Goal: Navigation & Orientation: Find specific page/section

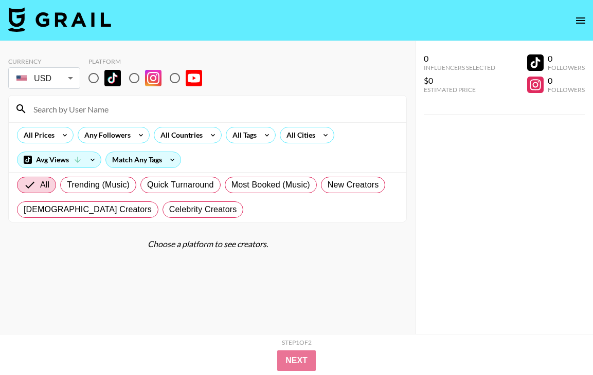
click at [96, 81] on input "radio" at bounding box center [94, 78] width 22 height 22
radio input "true"
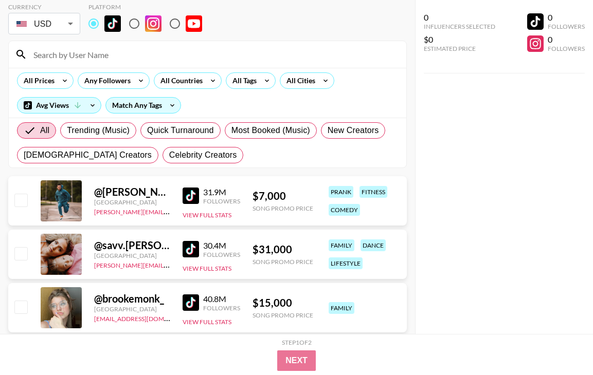
scroll to position [11, 0]
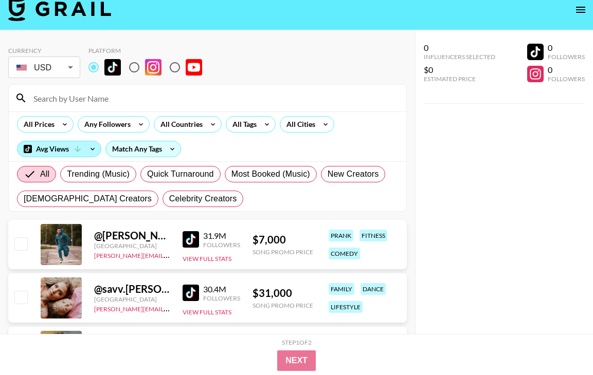
click at [75, 144] on icon at bounding box center [77, 148] width 9 height 9
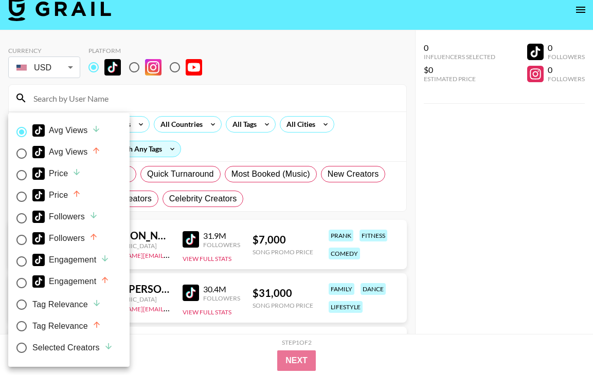
click at [206, 210] on div at bounding box center [296, 187] width 593 height 375
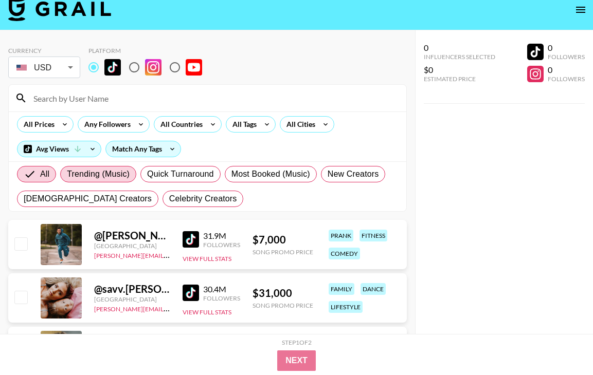
click at [121, 175] on span "Trending (Music)" at bounding box center [98, 174] width 63 height 12
click at [67, 174] on input "Trending (Music)" at bounding box center [67, 174] width 0 height 0
radio input "true"
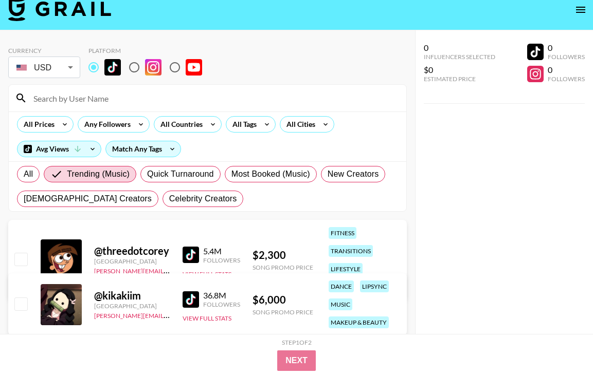
scroll to position [65, 0]
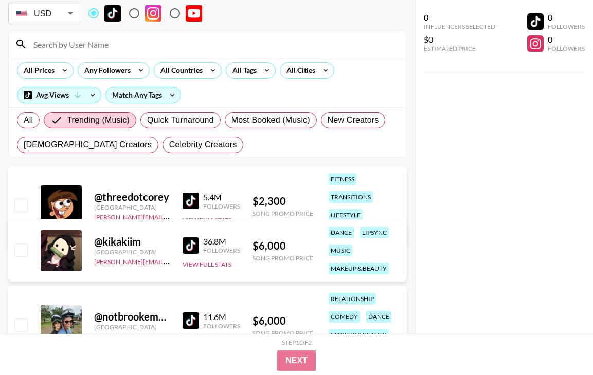
click at [186, 197] on img at bounding box center [190, 201] width 16 height 16
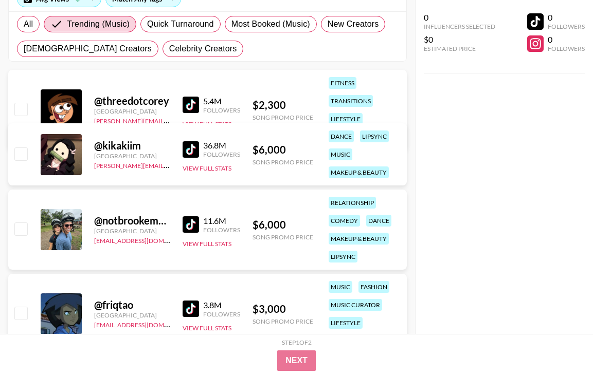
scroll to position [161, 0]
click at [191, 152] on img at bounding box center [190, 149] width 16 height 16
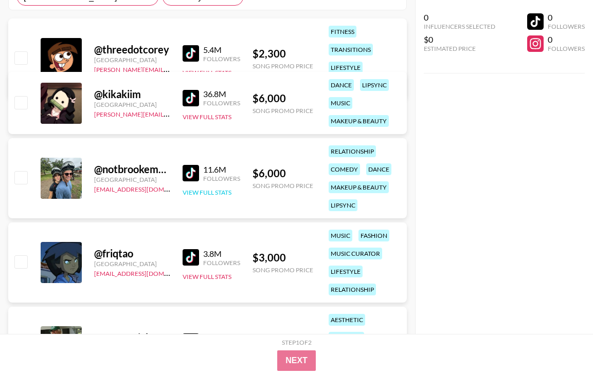
scroll to position [267, 0]
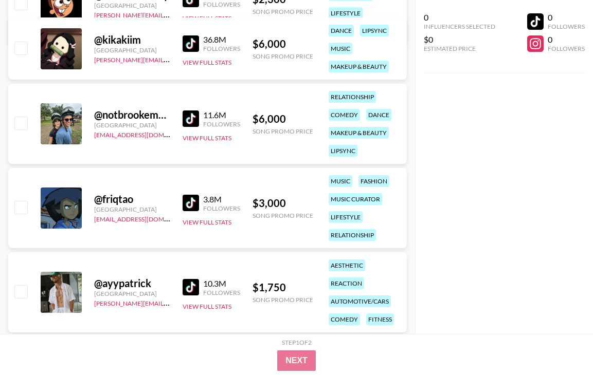
click at [194, 200] on img at bounding box center [190, 203] width 16 height 16
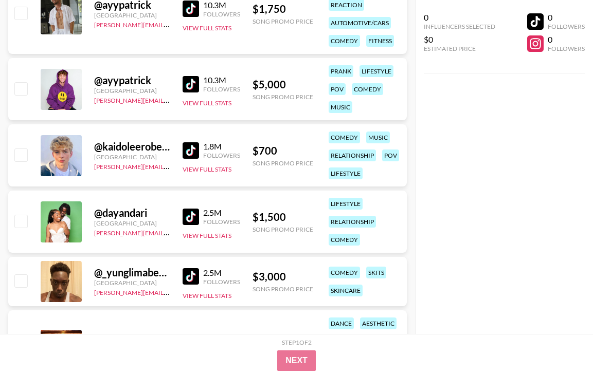
scroll to position [546, 0]
click at [193, 151] on img at bounding box center [190, 150] width 16 height 16
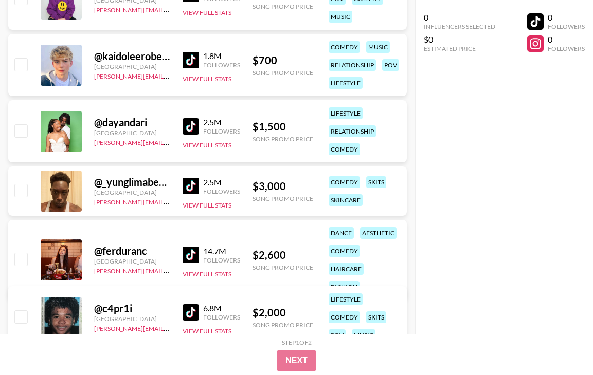
scroll to position [686, 0]
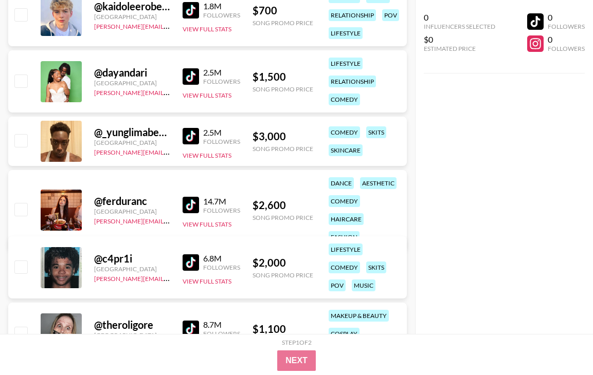
click at [186, 197] on img at bounding box center [190, 205] width 16 height 16
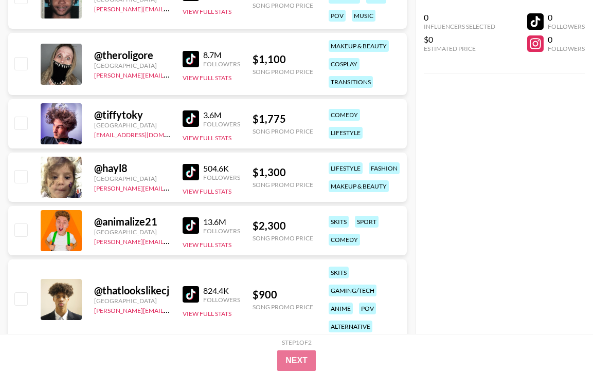
scroll to position [957, 0]
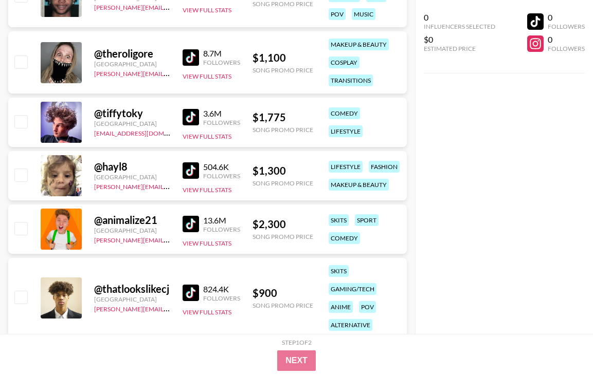
click at [193, 168] on img at bounding box center [190, 170] width 16 height 16
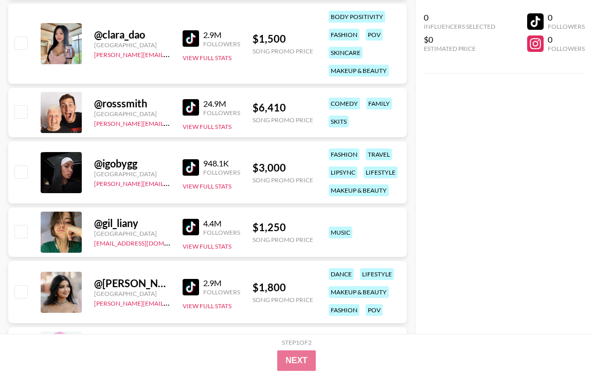
scroll to position [2080, 0]
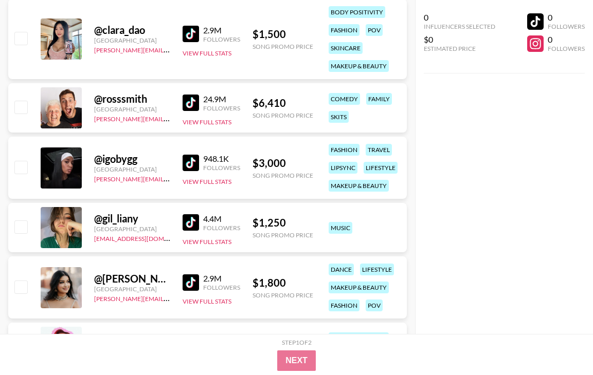
click at [189, 164] on img at bounding box center [190, 163] width 16 height 16
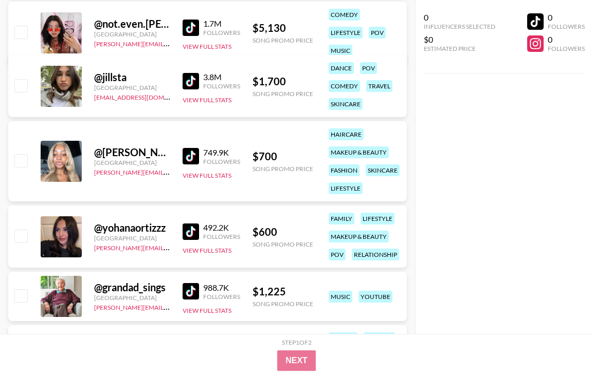
scroll to position [2951, 0]
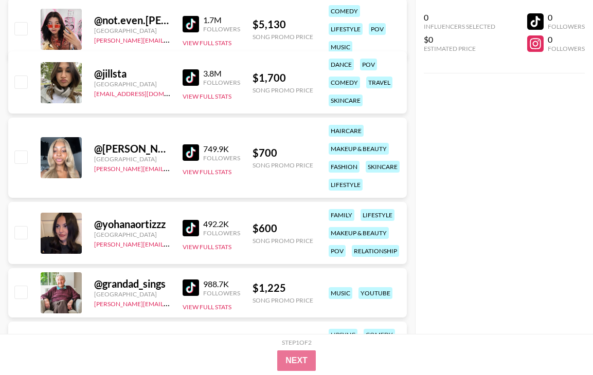
click at [190, 230] on img at bounding box center [190, 228] width 16 height 16
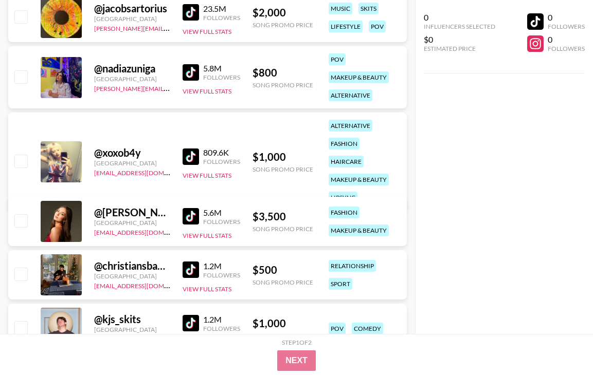
scroll to position [4285, 0]
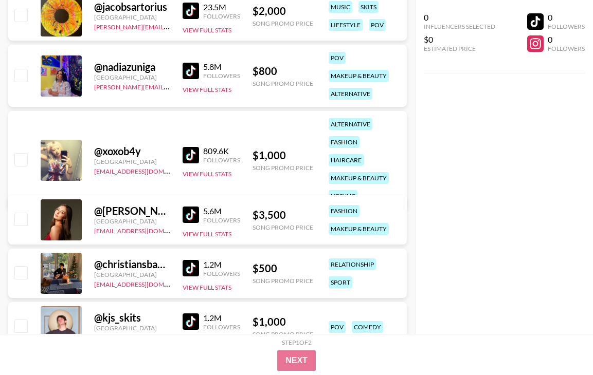
click at [189, 147] on img at bounding box center [190, 155] width 16 height 16
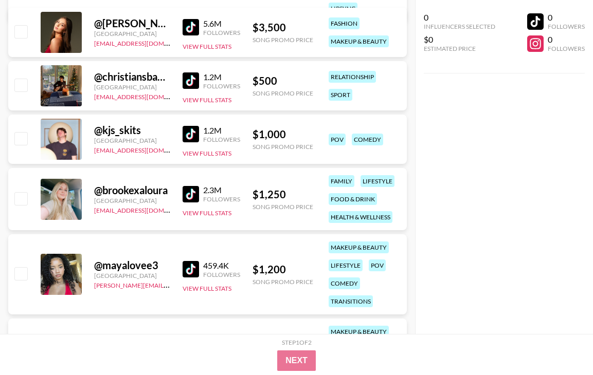
scroll to position [4623, 0]
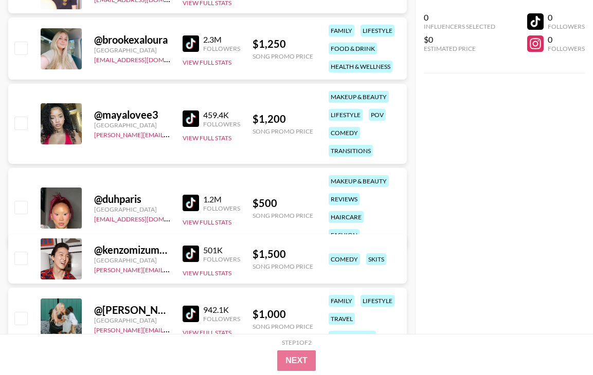
click at [196, 197] on img at bounding box center [190, 203] width 16 height 16
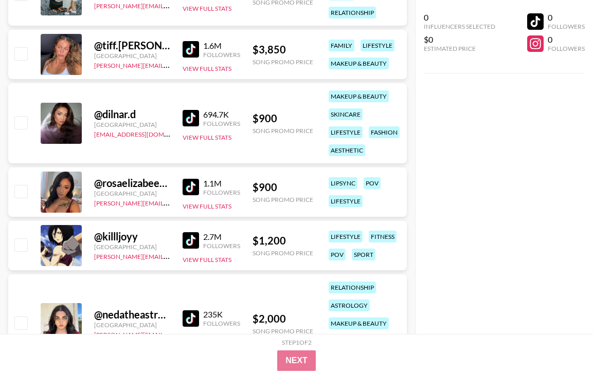
scroll to position [4950, 0]
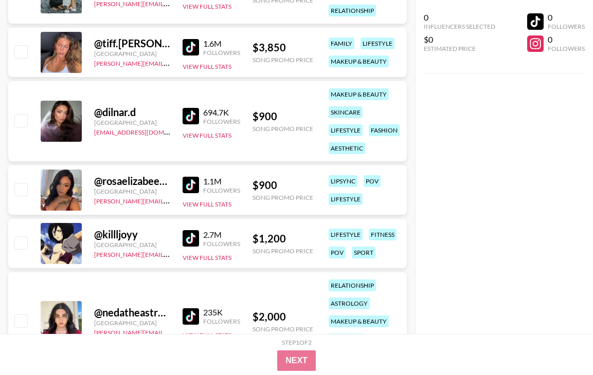
click at [192, 183] on img at bounding box center [190, 185] width 16 height 16
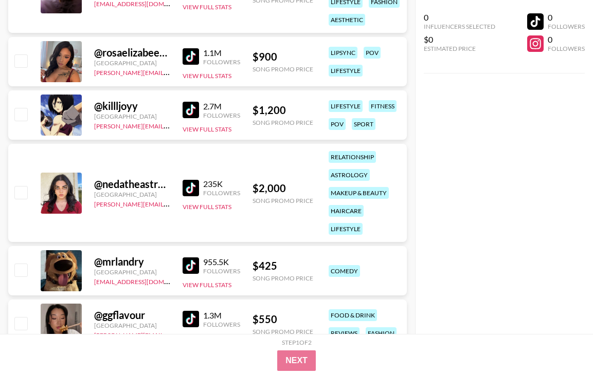
scroll to position [5104, 0]
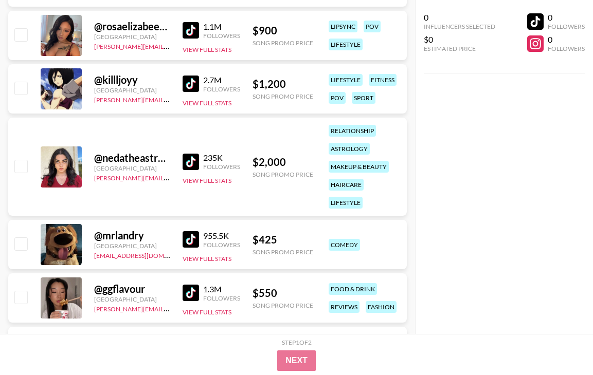
click at [191, 238] on img at bounding box center [190, 239] width 16 height 16
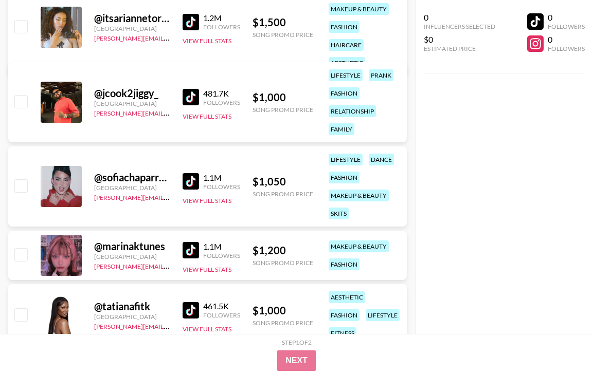
scroll to position [5553, 0]
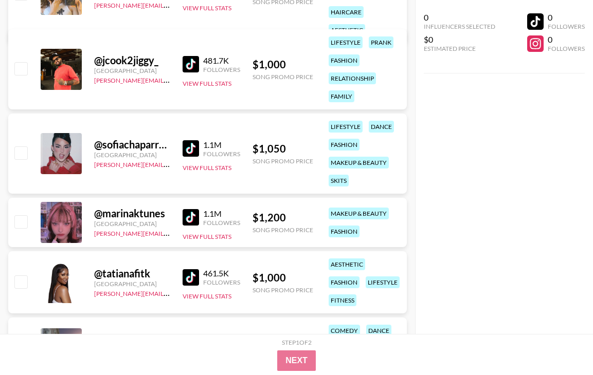
click at [194, 145] on img at bounding box center [190, 148] width 16 height 16
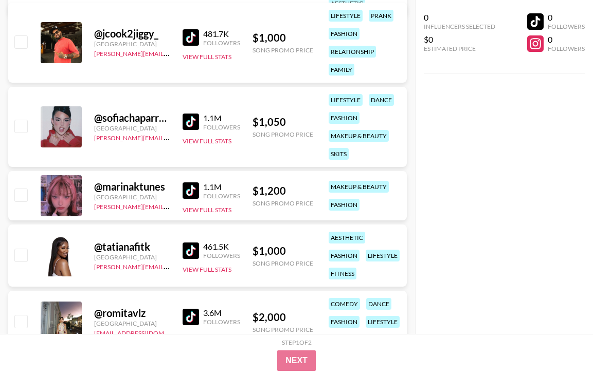
click at [192, 188] on img at bounding box center [190, 190] width 16 height 16
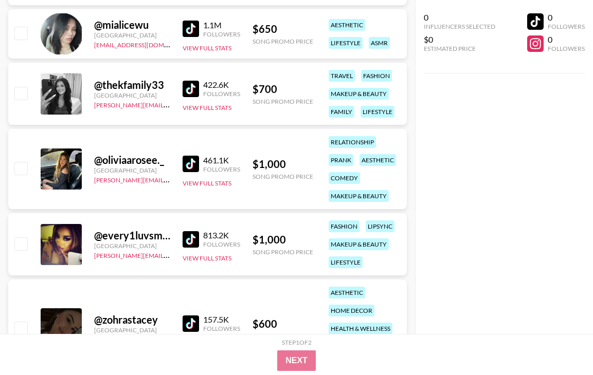
scroll to position [5928, 0]
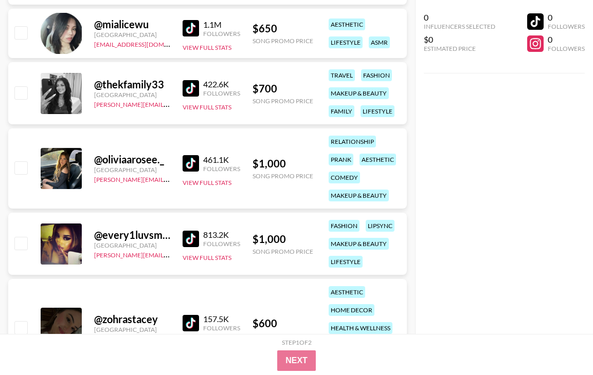
click at [193, 86] on img at bounding box center [190, 88] width 16 height 16
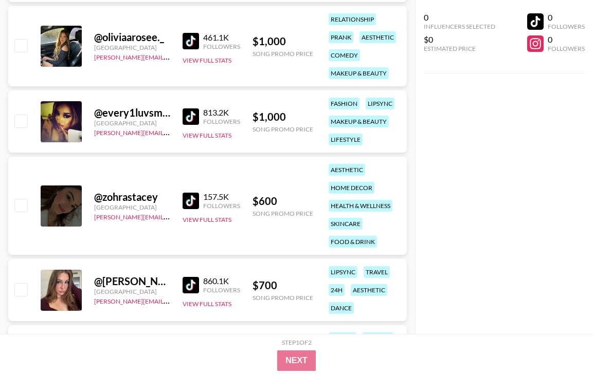
scroll to position [6051, 0]
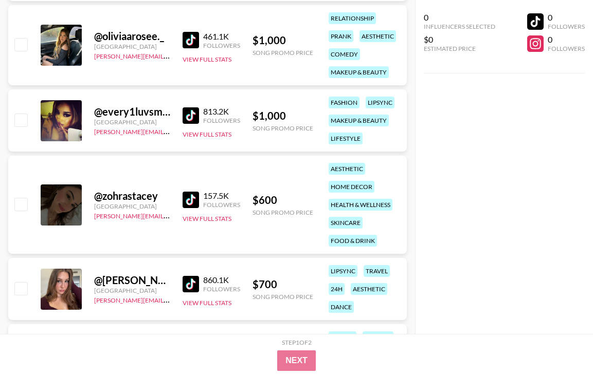
click at [191, 116] on img at bounding box center [190, 115] width 16 height 16
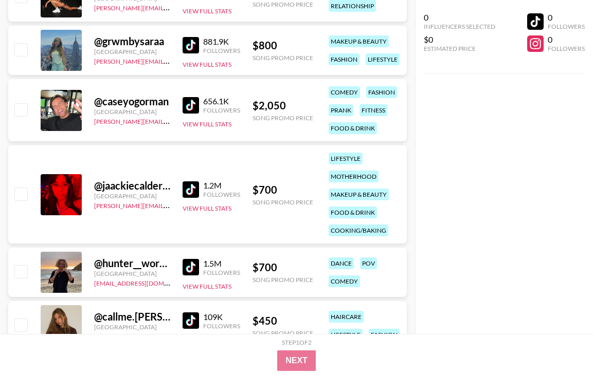
scroll to position [6764, 0]
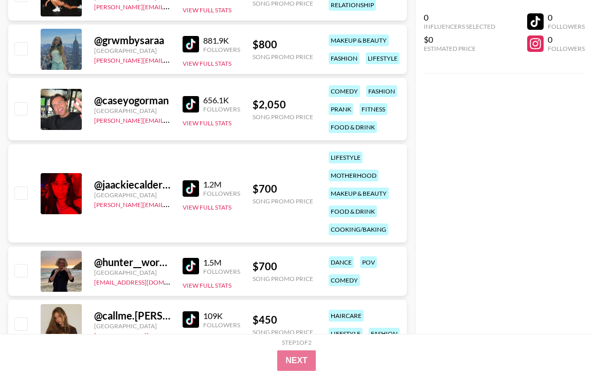
click at [190, 177] on div "1.2M Followers View Full Stats" at bounding box center [211, 193] width 58 height 36
click at [191, 187] on img at bounding box center [190, 188] width 16 height 16
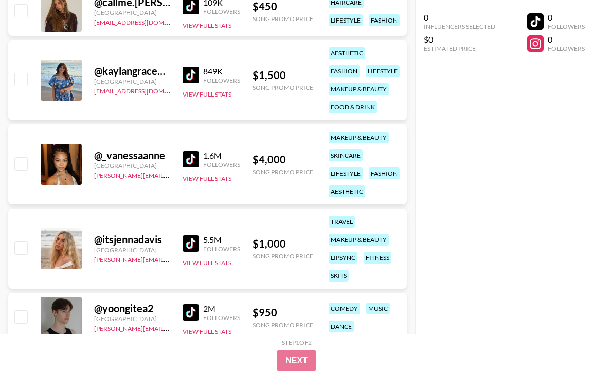
scroll to position [7079, 0]
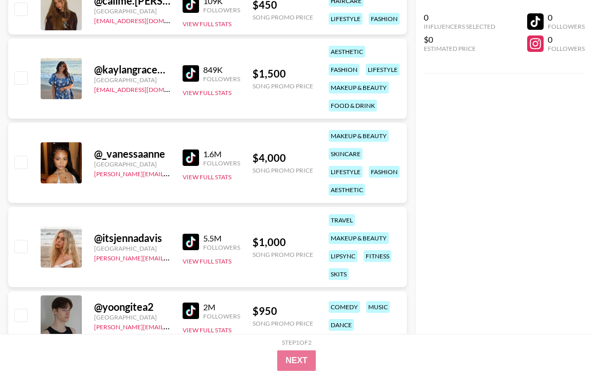
click at [193, 160] on img at bounding box center [190, 158] width 16 height 16
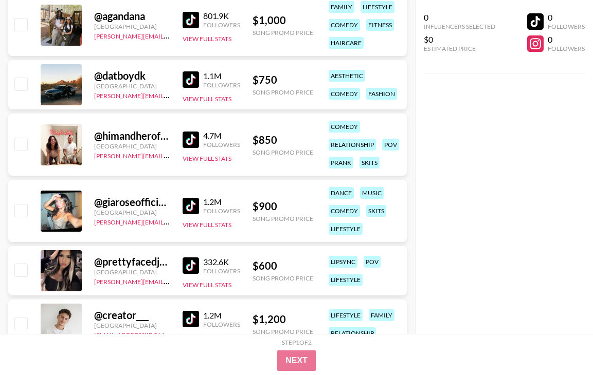
scroll to position [7615, 0]
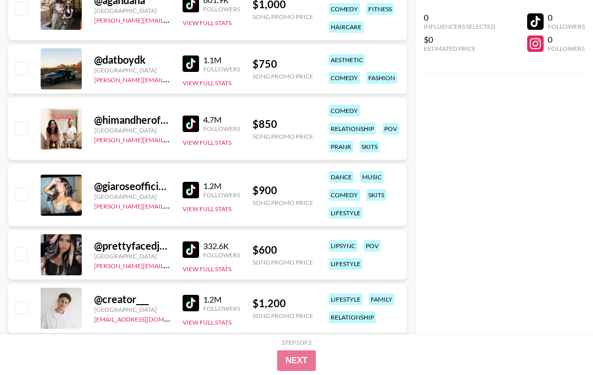
click at [194, 190] on img at bounding box center [190, 190] width 16 height 16
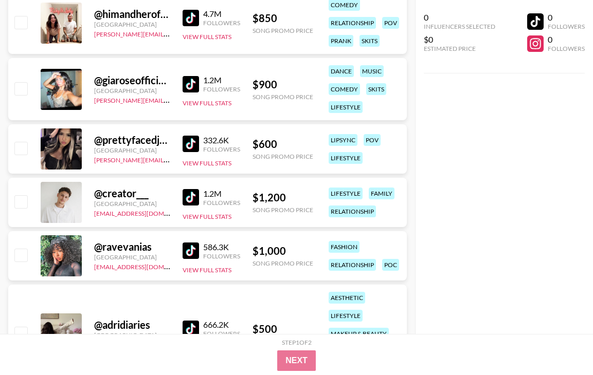
scroll to position [7726, 0]
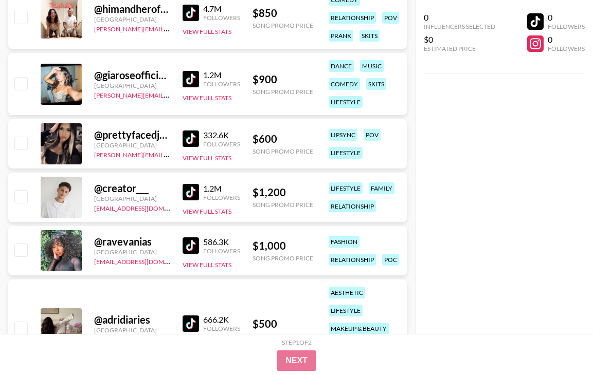
click at [190, 139] on img at bounding box center [190, 139] width 16 height 16
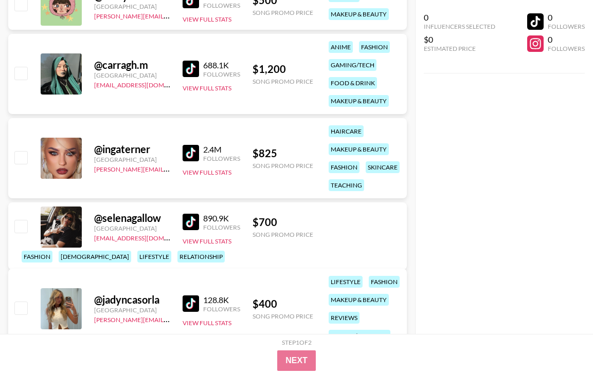
scroll to position [8130, 0]
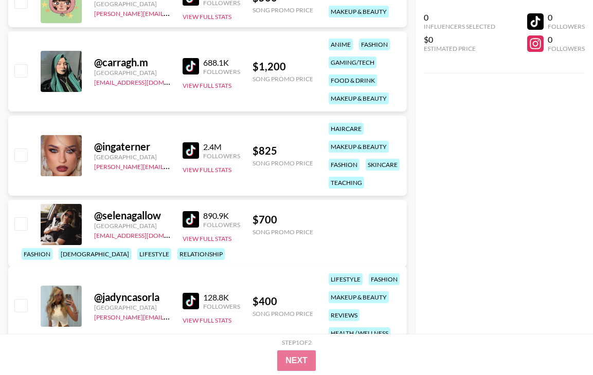
click at [193, 146] on img at bounding box center [190, 150] width 16 height 16
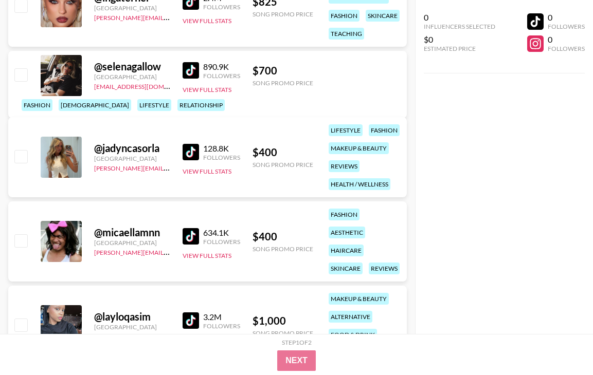
scroll to position [8280, 0]
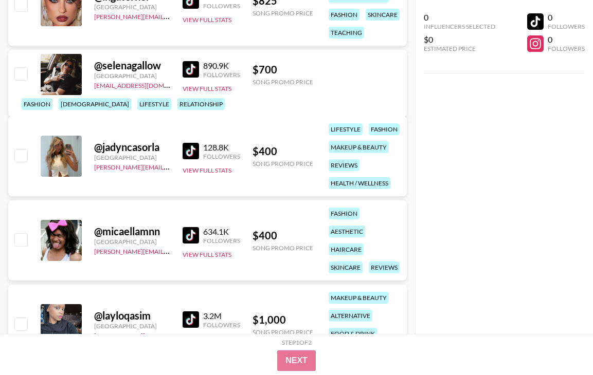
click at [193, 151] on img at bounding box center [190, 151] width 16 height 16
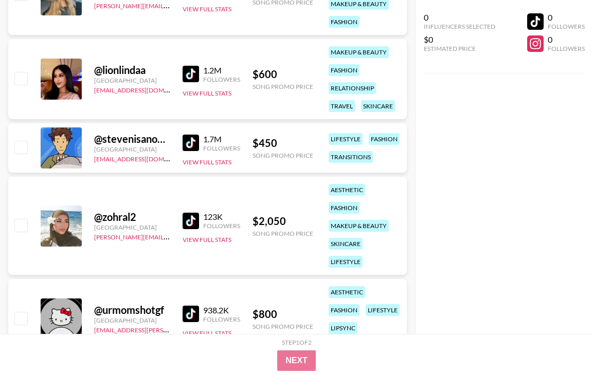
scroll to position [8875, 0]
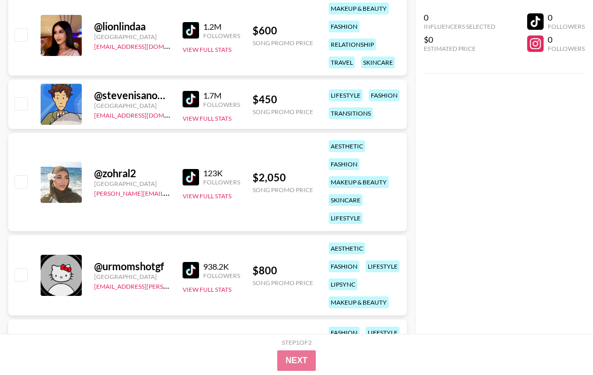
click at [190, 176] on img at bounding box center [190, 177] width 16 height 16
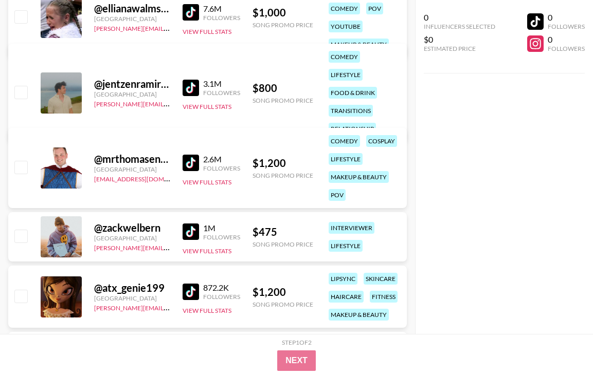
scroll to position [9981, 0]
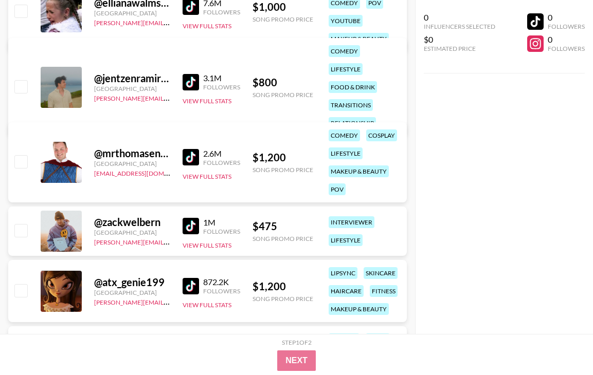
click at [189, 74] on img at bounding box center [190, 82] width 16 height 16
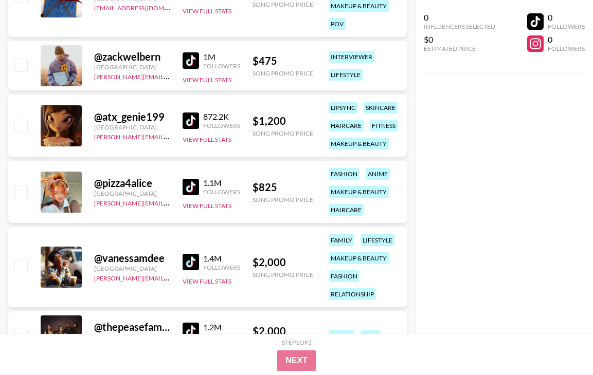
scroll to position [10148, 0]
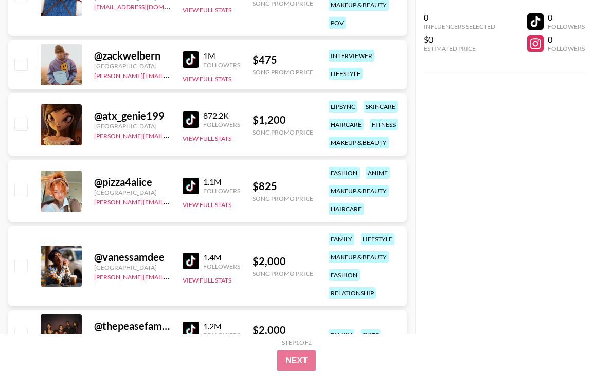
click at [189, 185] on img at bounding box center [190, 186] width 16 height 16
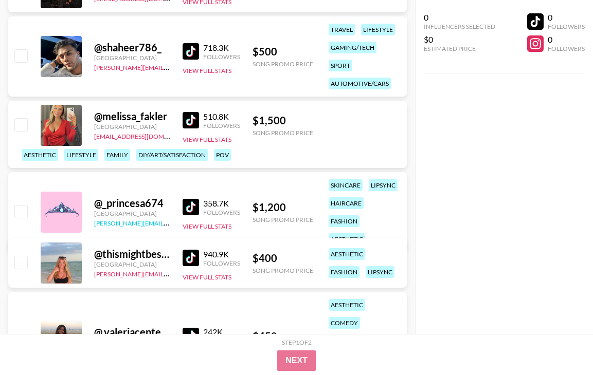
scroll to position [10538, 0]
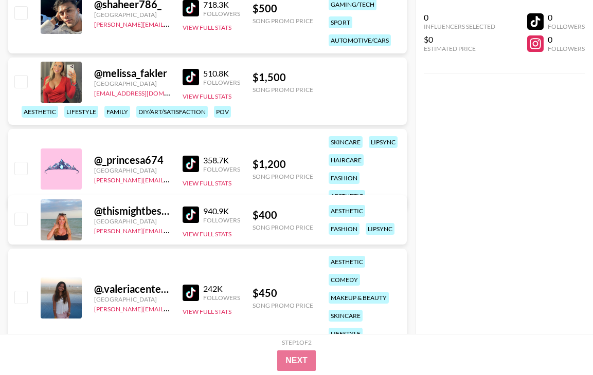
click at [191, 210] on img at bounding box center [190, 215] width 16 height 16
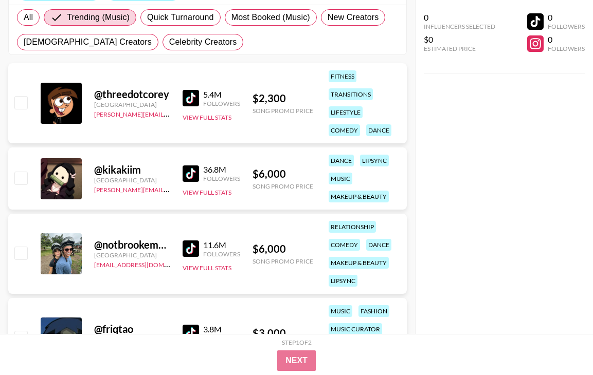
scroll to position [0, 0]
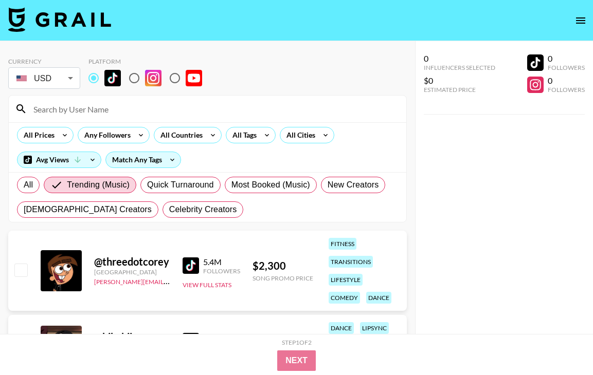
click at [95, 110] on input at bounding box center [213, 109] width 373 height 16
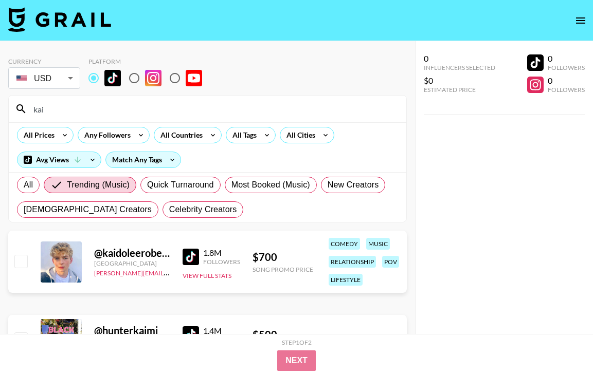
click at [52, 109] on input "kai" at bounding box center [213, 109] width 373 height 16
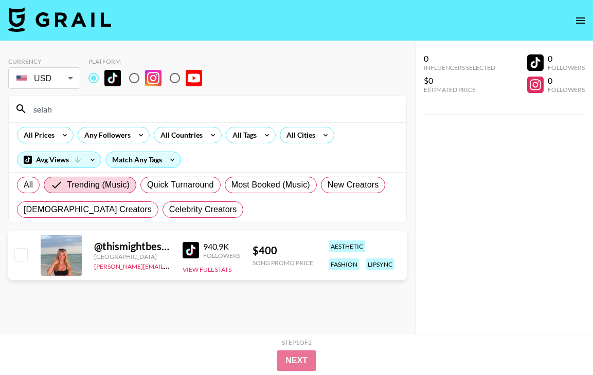
type input "selah"
